Goal: Book appointment/travel/reservation

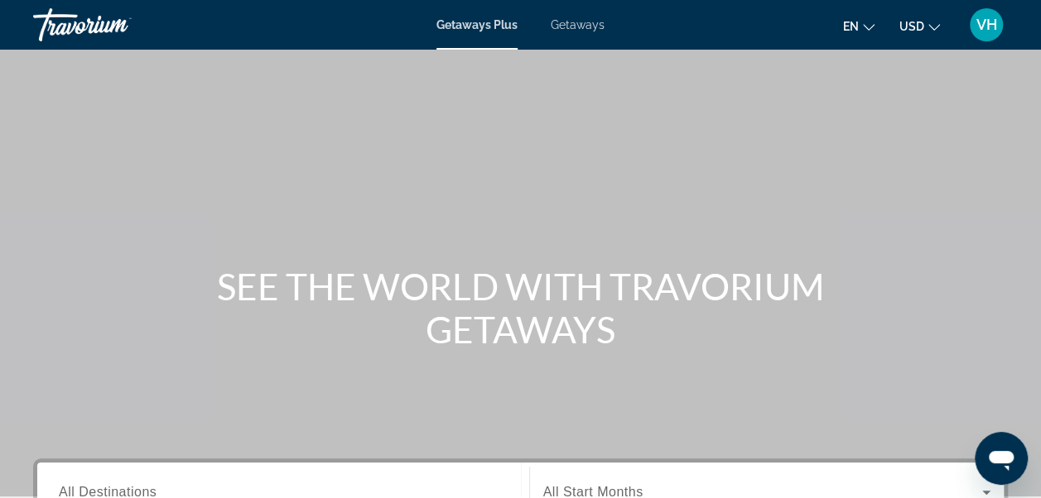
click at [919, 31] on span "USD" at bounding box center [911, 26] width 25 height 13
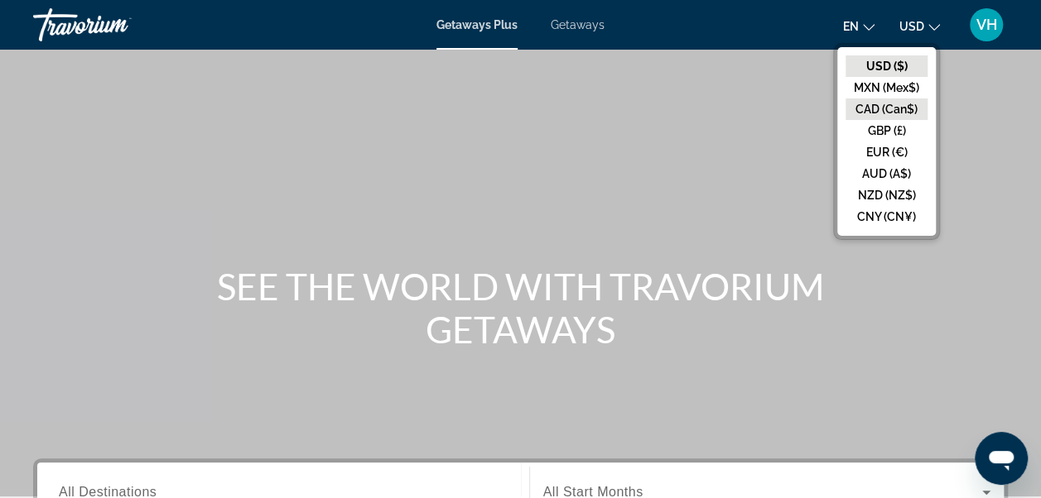
click at [899, 106] on button "CAD (Can$)" at bounding box center [886, 110] width 82 height 22
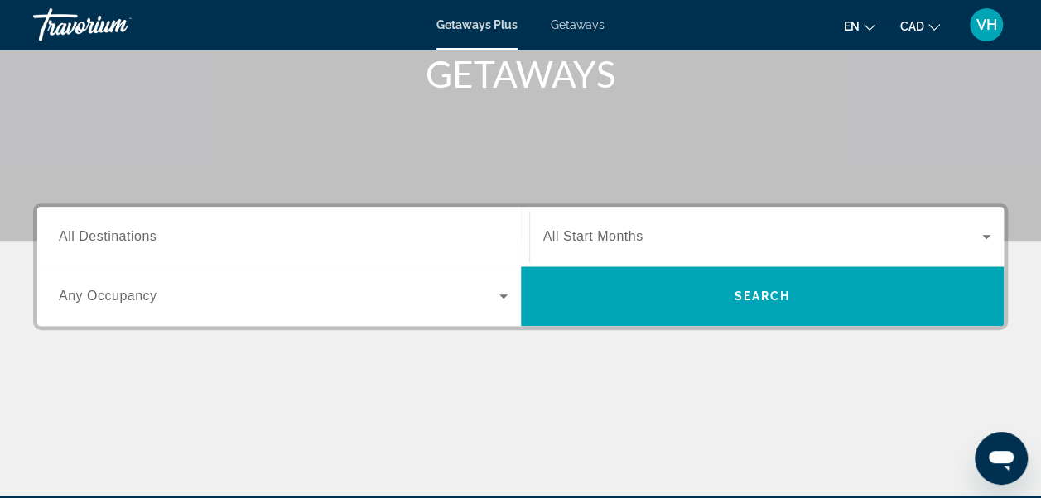
scroll to position [252, 0]
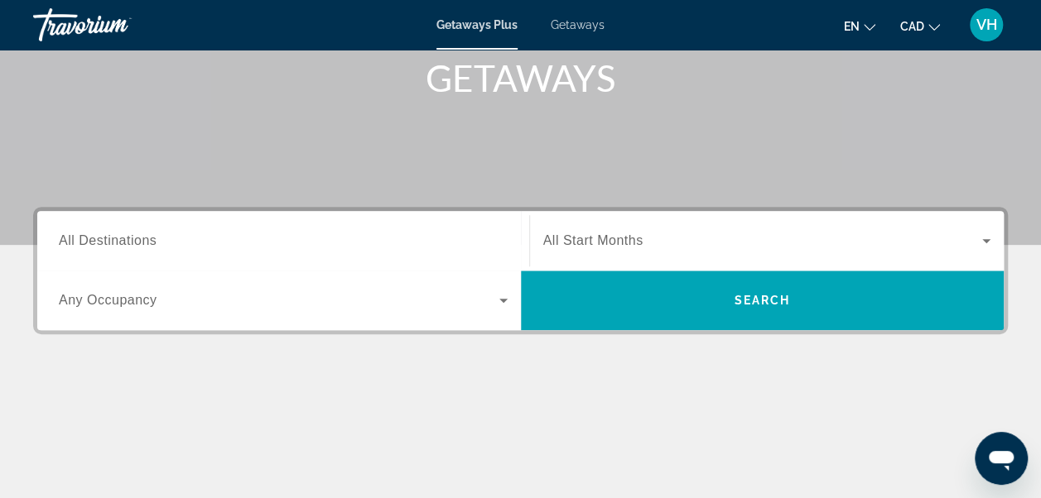
click at [156, 240] on span "All Destinations" at bounding box center [108, 240] width 98 height 14
click at [156, 240] on input "Destination All Destinations" at bounding box center [283, 242] width 449 height 20
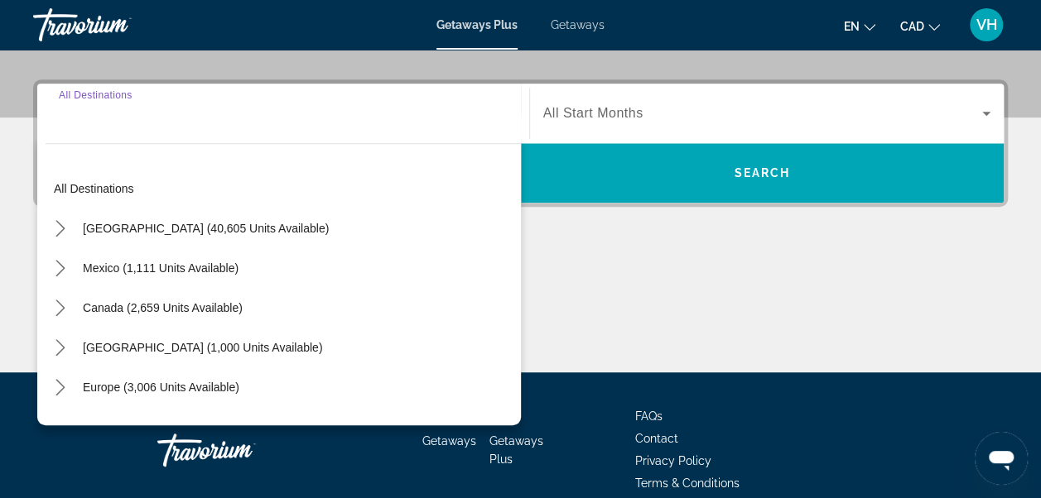
scroll to position [404, 0]
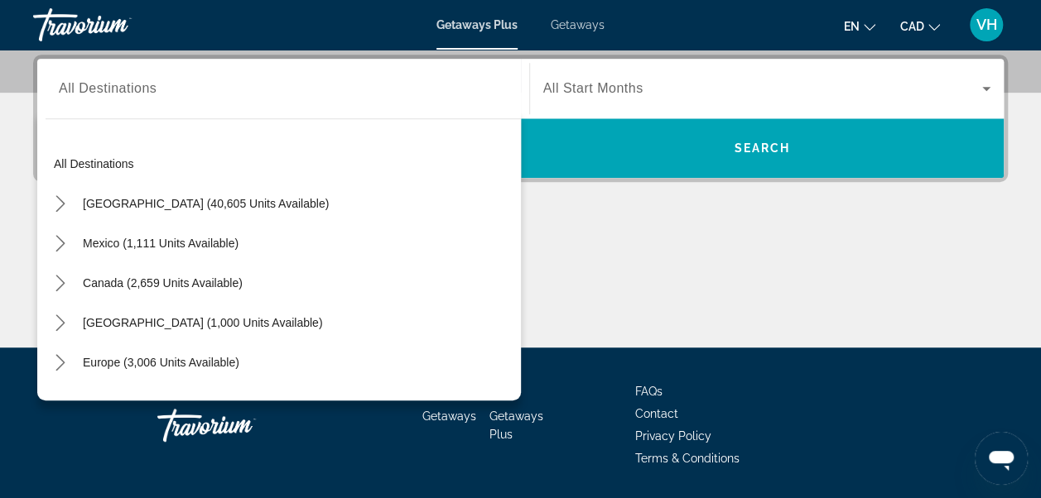
click at [123, 108] on div "Search widget" at bounding box center [283, 88] width 449 height 47
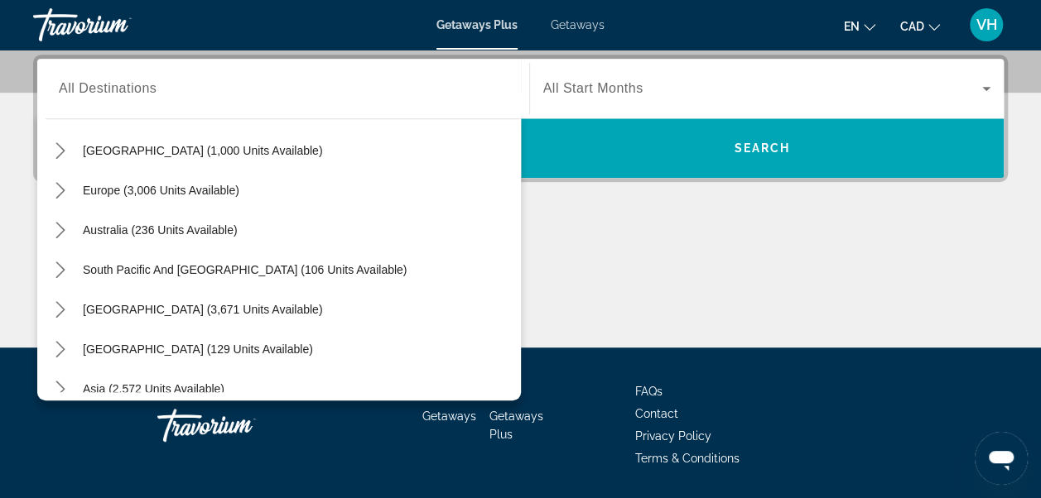
scroll to position [159, 0]
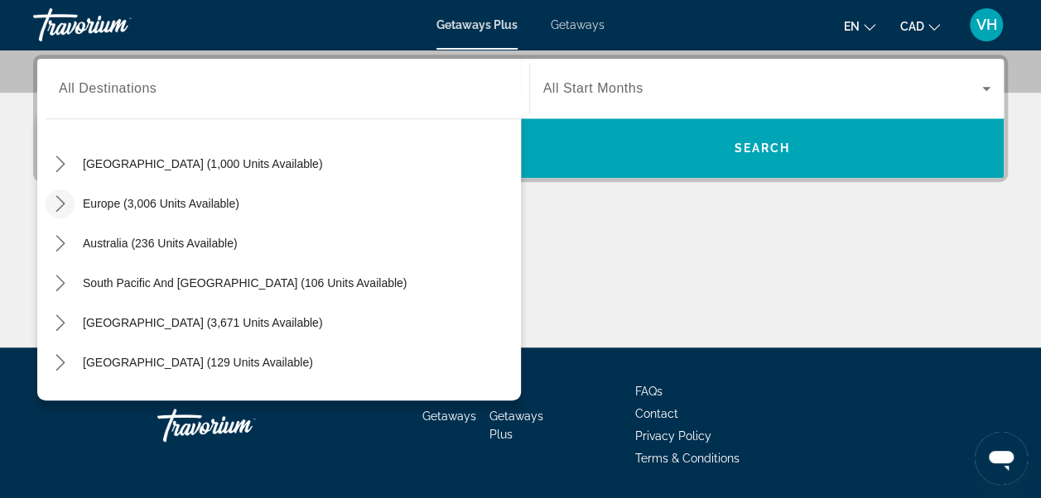
click at [66, 204] on icon "Toggle Europe (3,006 units available) submenu" at bounding box center [60, 203] width 17 height 17
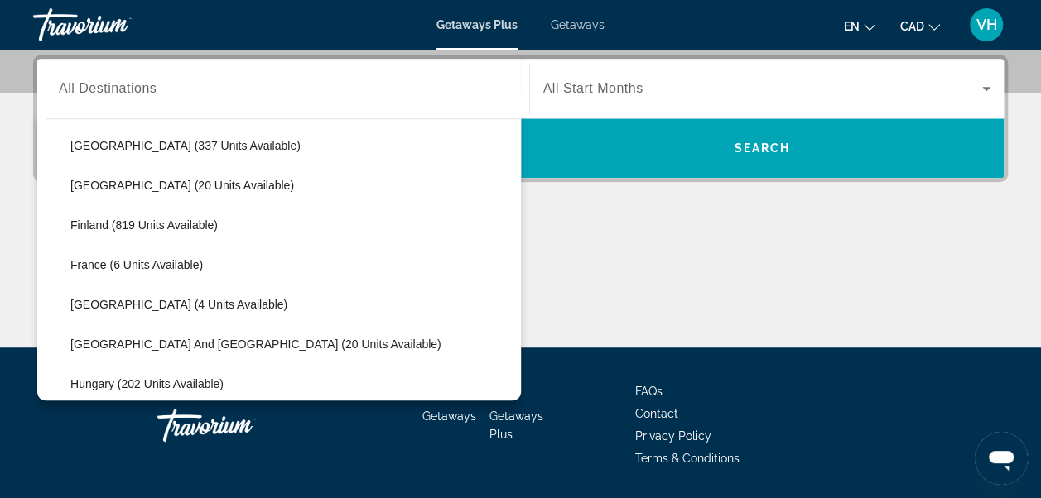
scroll to position [293, 0]
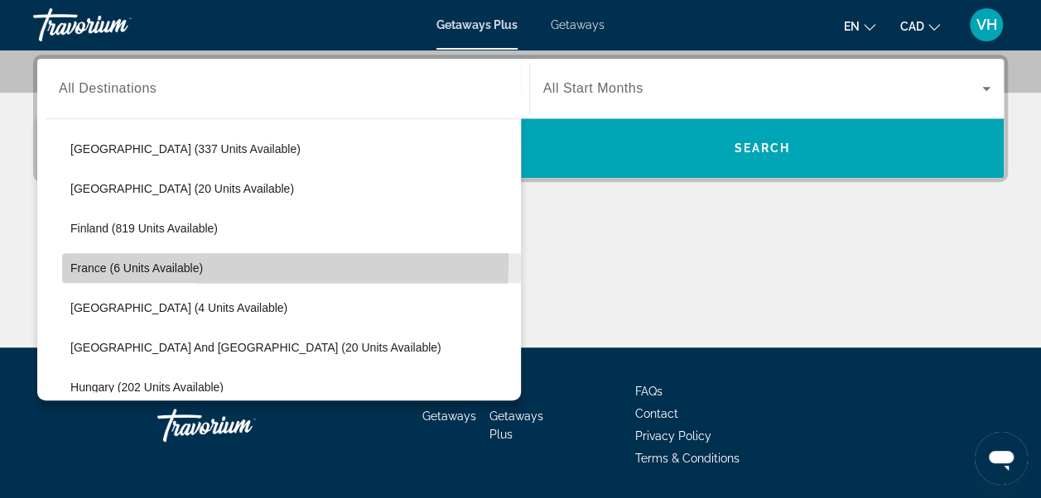
click at [142, 262] on span "France (6 units available)" at bounding box center [136, 268] width 132 height 13
type input "**********"
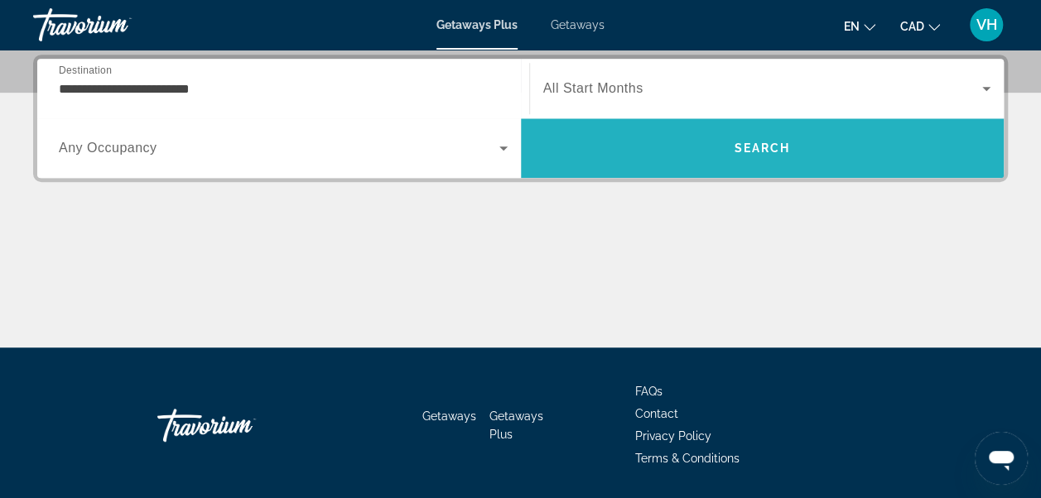
click at [775, 150] on span "Search" at bounding box center [762, 148] width 56 height 13
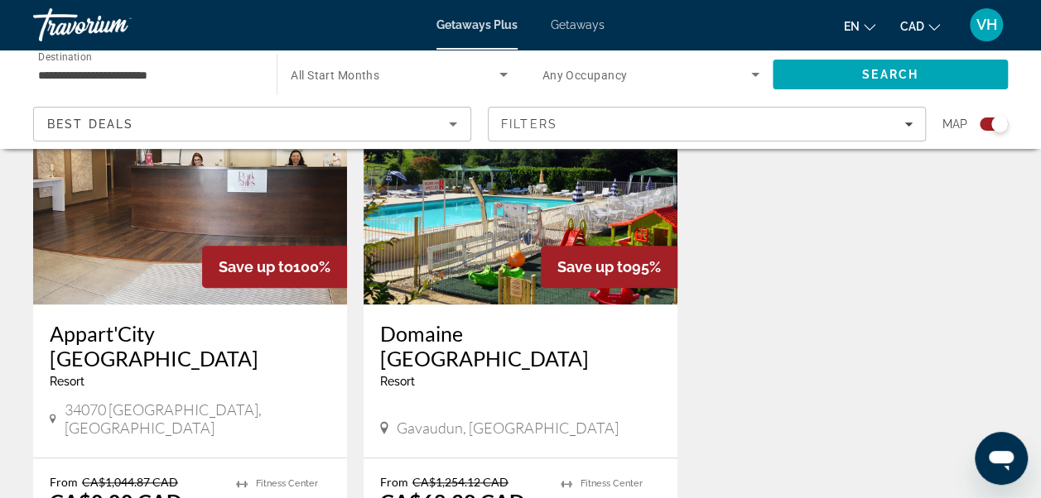
scroll to position [676, 0]
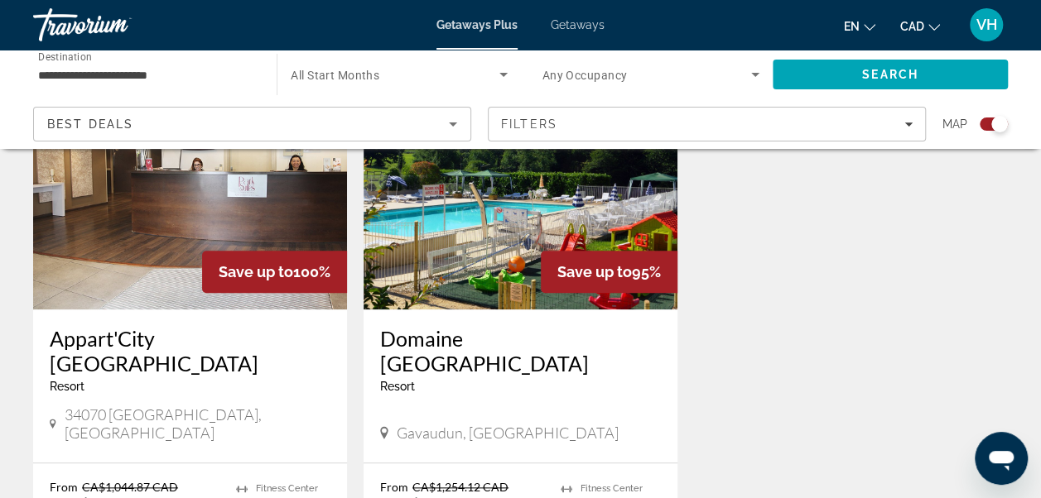
click at [169, 338] on h3 "Appart'City Montpellier Ovalie" at bounding box center [190, 351] width 281 height 50
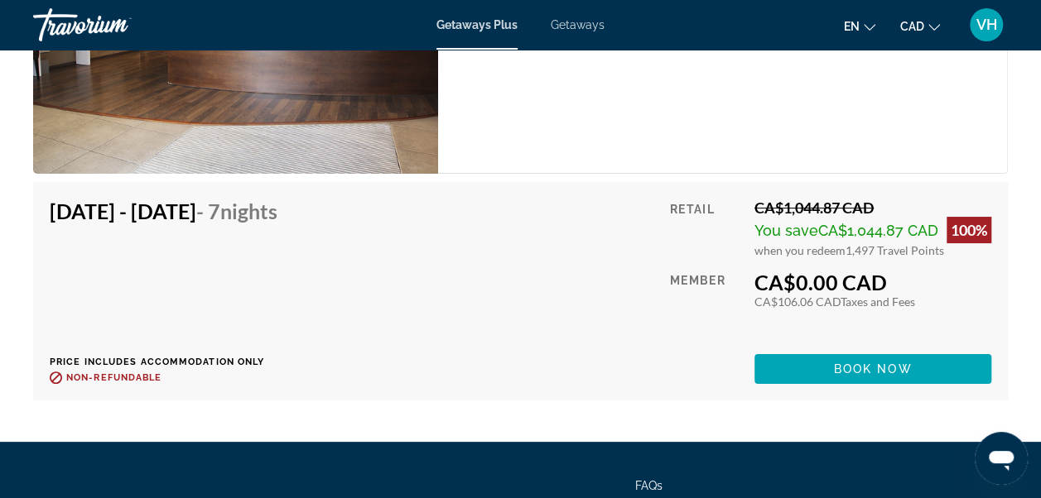
scroll to position [3096, 0]
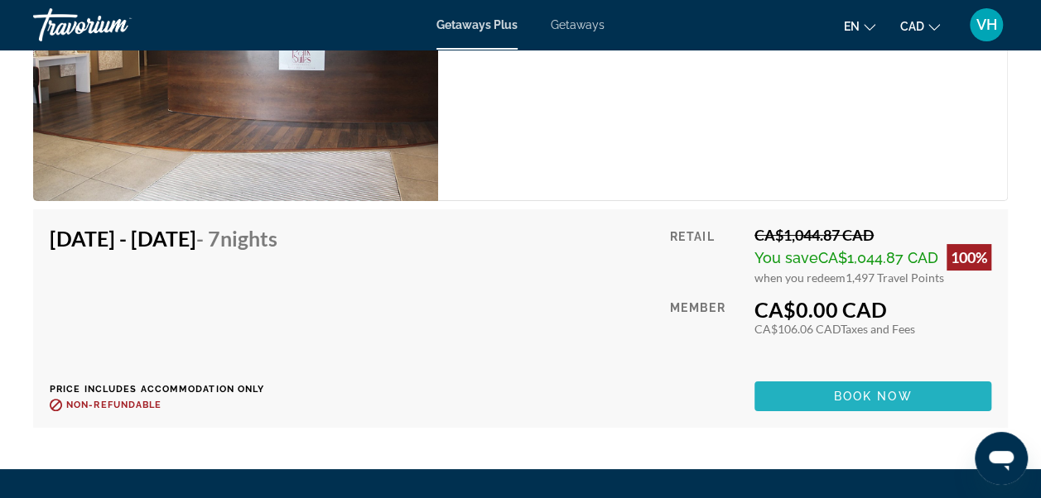
click at [801, 377] on span "Main content" at bounding box center [872, 397] width 237 height 40
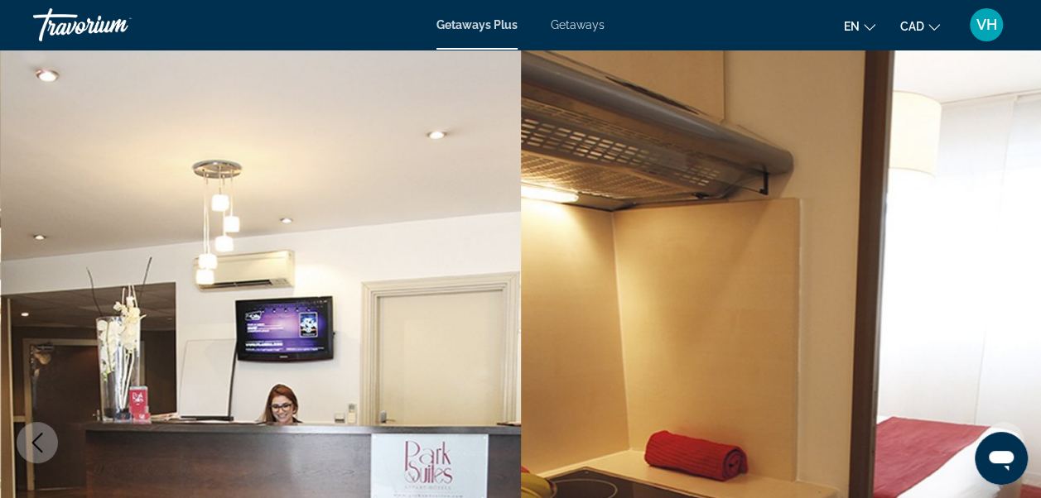
click at [576, 27] on span "Getaways" at bounding box center [578, 24] width 54 height 13
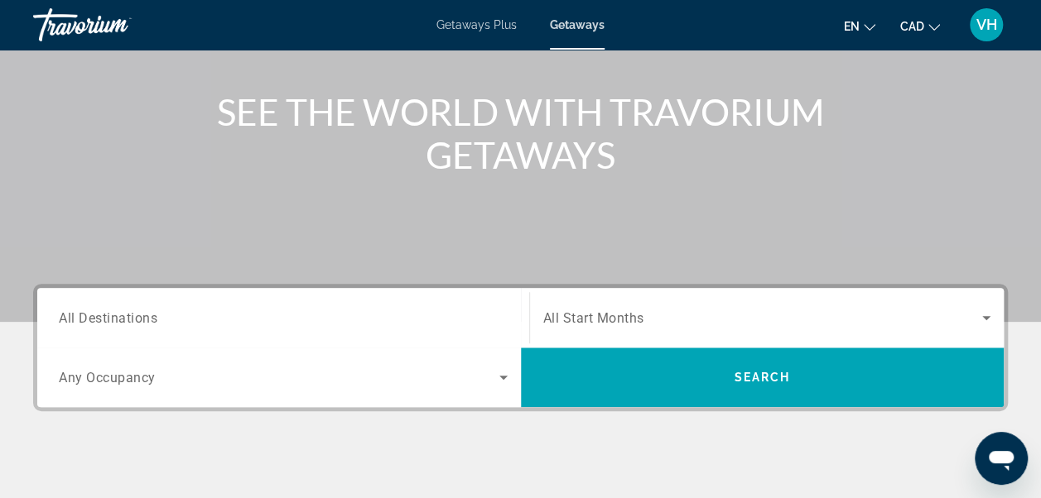
scroll to position [217, 0]
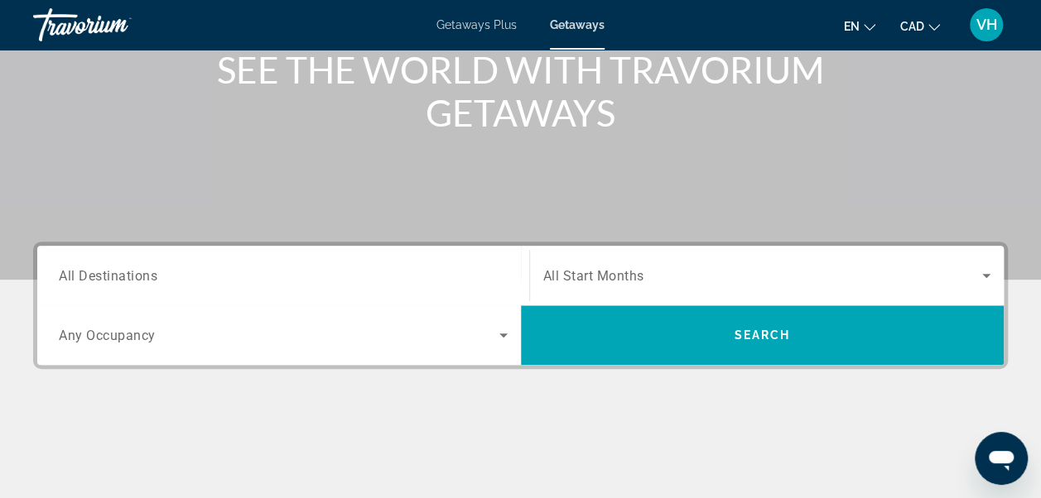
click at [139, 272] on span "All Destinations" at bounding box center [108, 275] width 99 height 16
click at [139, 272] on input "Destination All Destinations" at bounding box center [283, 277] width 449 height 20
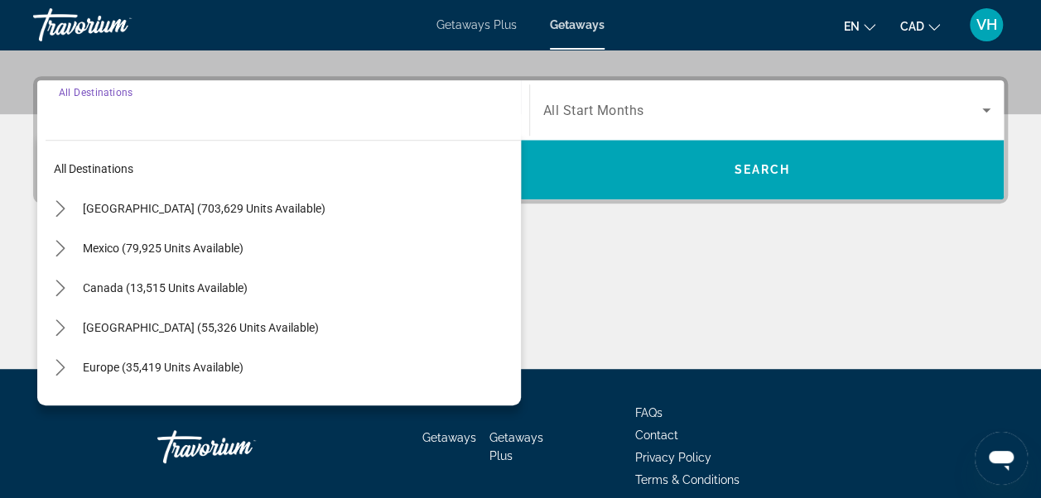
scroll to position [404, 0]
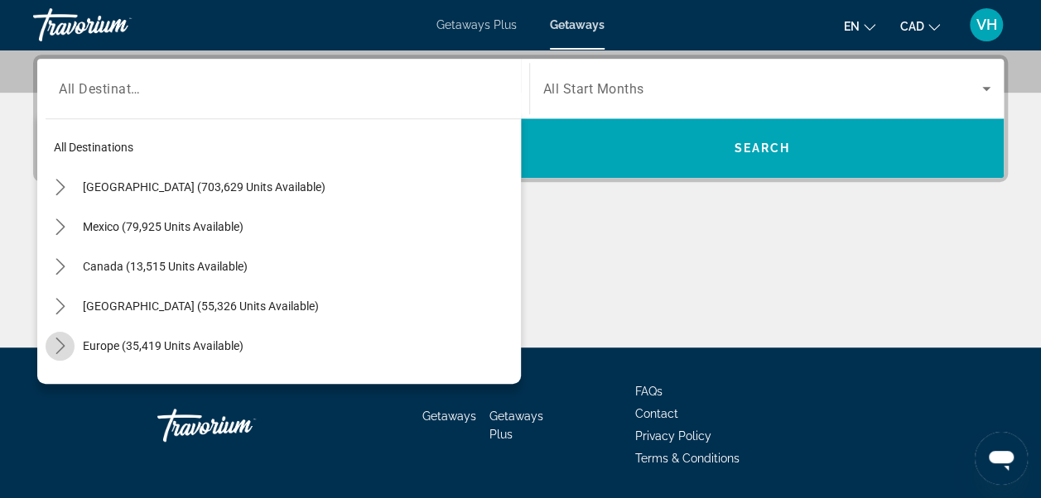
click at [63, 344] on icon "Toggle Europe (35,419 units available) submenu" at bounding box center [60, 346] width 17 height 17
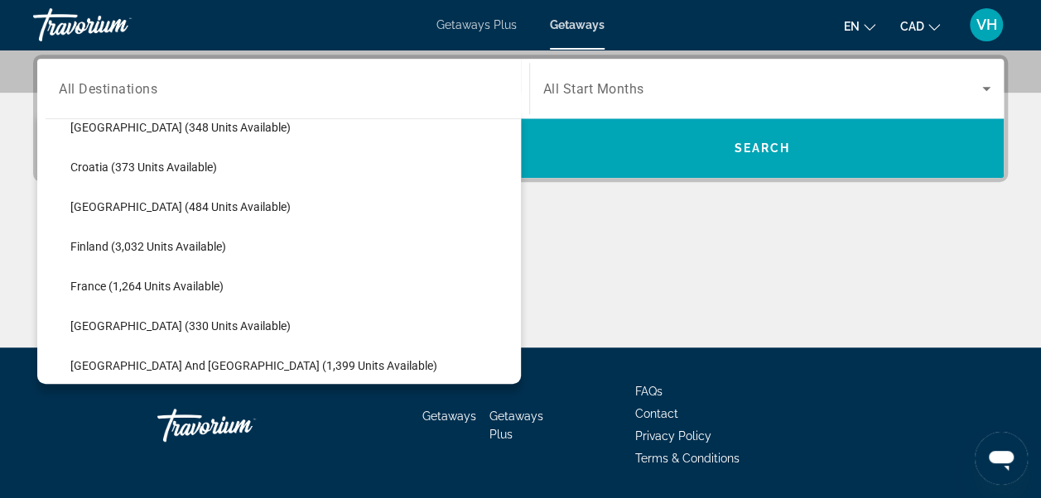
scroll to position [341, 0]
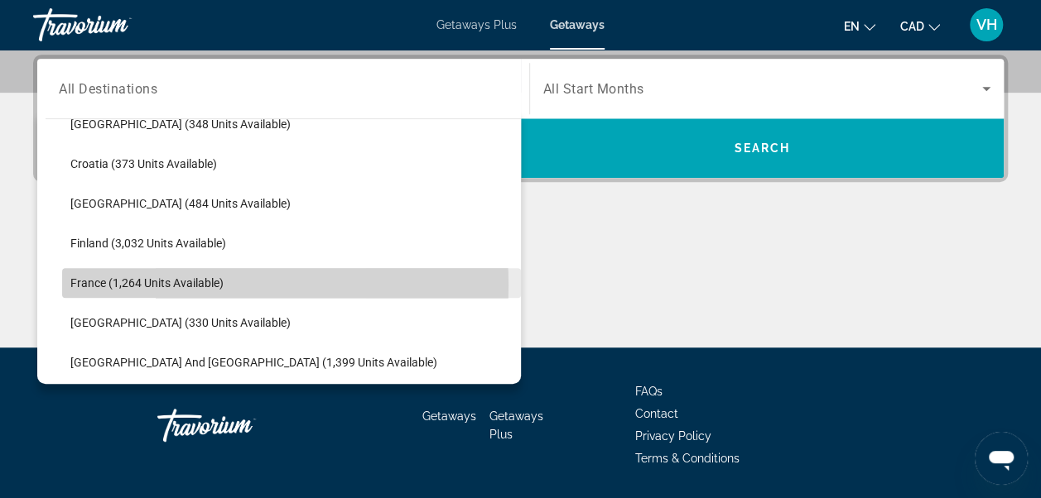
click at [226, 283] on span "Select destination: France (1,264 units available)" at bounding box center [291, 283] width 459 height 40
type input "**********"
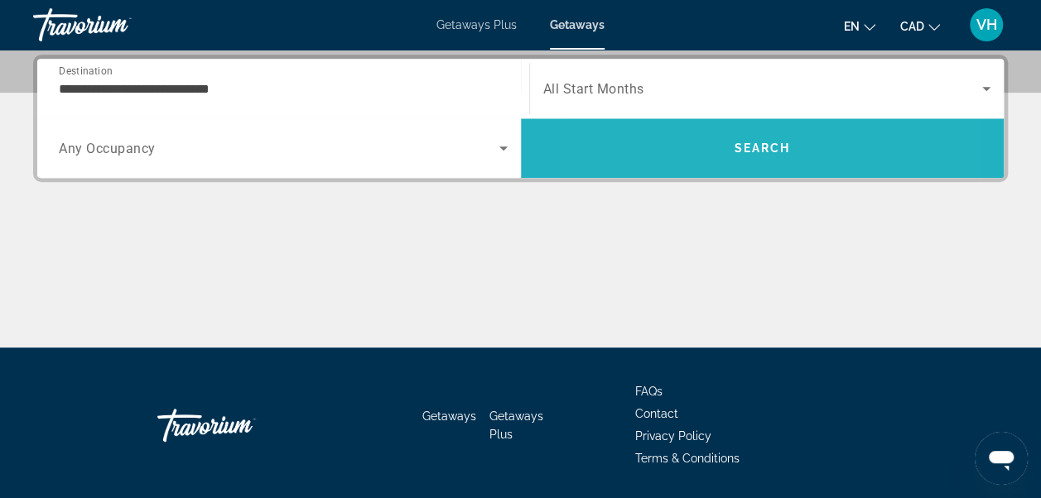
click at [677, 151] on span "Search" at bounding box center [763, 148] width 484 height 40
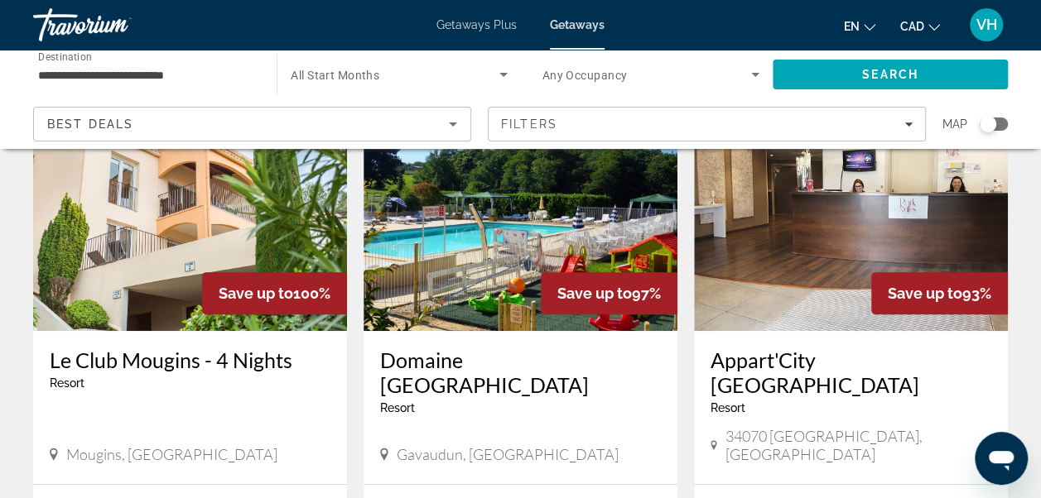
scroll to position [131, 0]
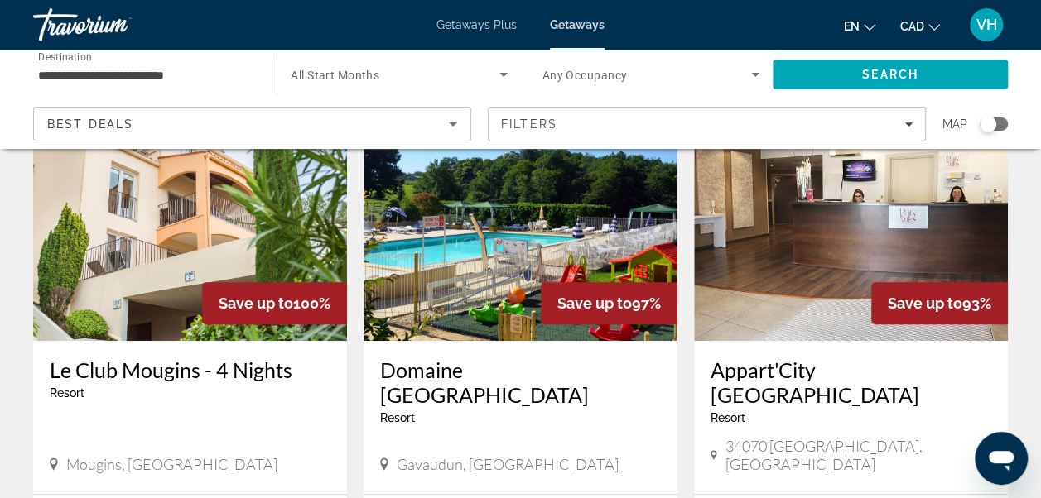
click at [523, 214] on img "Main content" at bounding box center [520, 208] width 314 height 265
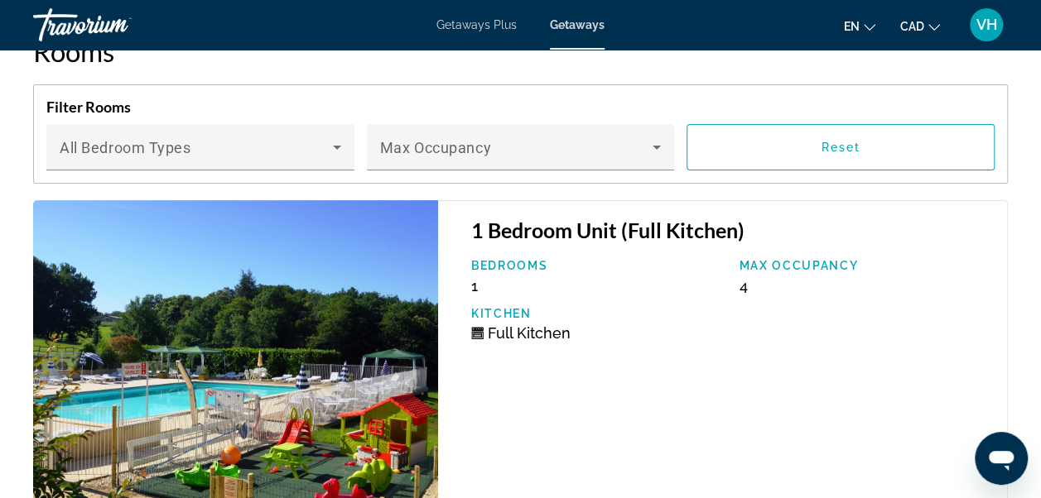
scroll to position [2631, 0]
